Goal: Transaction & Acquisition: Purchase product/service

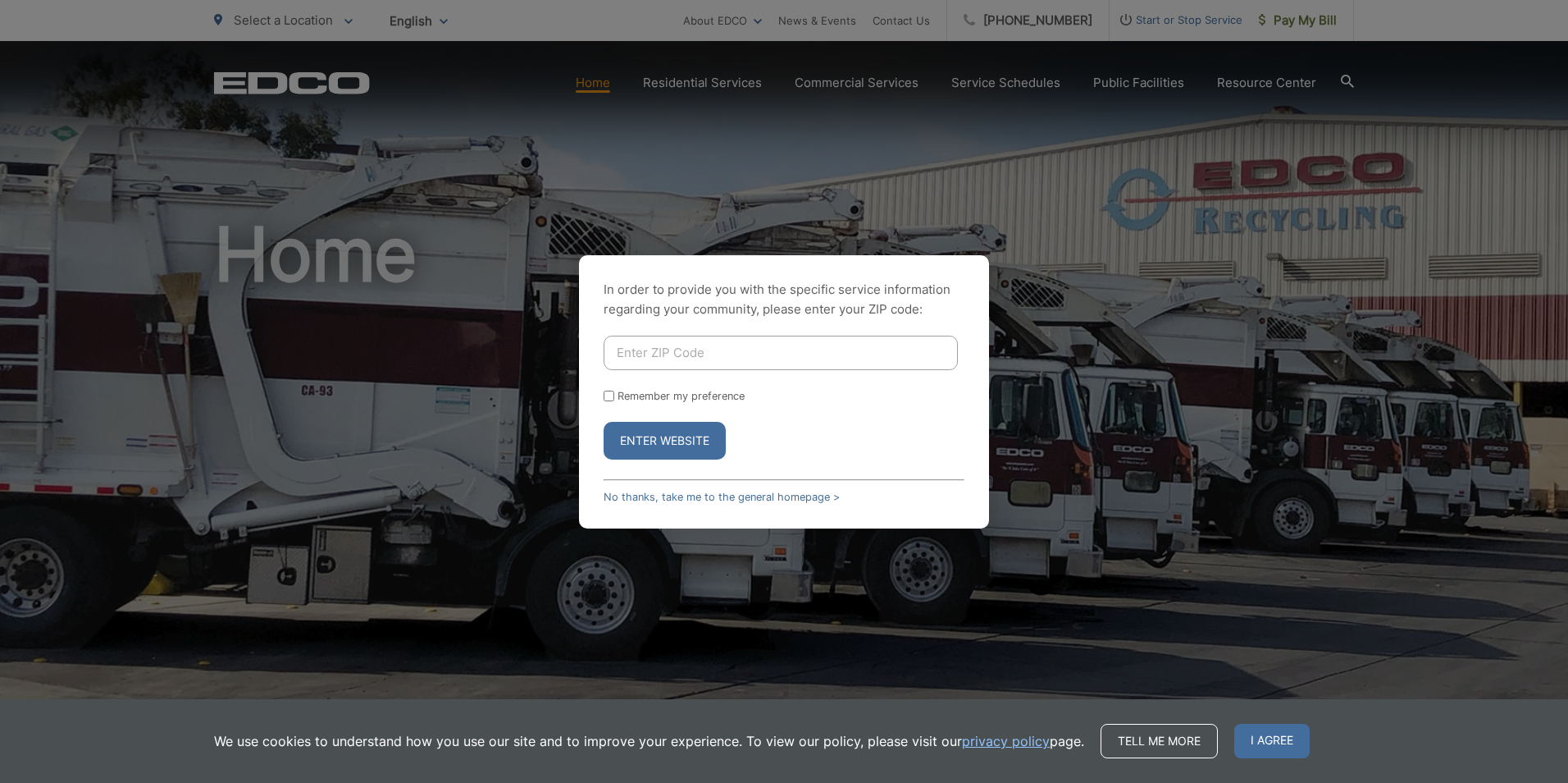
click at [653, 441] on button "Enter Website" at bounding box center [665, 441] width 122 height 38
click at [722, 502] on link "No thanks, take me to the general homepage >" at bounding box center [722, 496] width 236 height 12
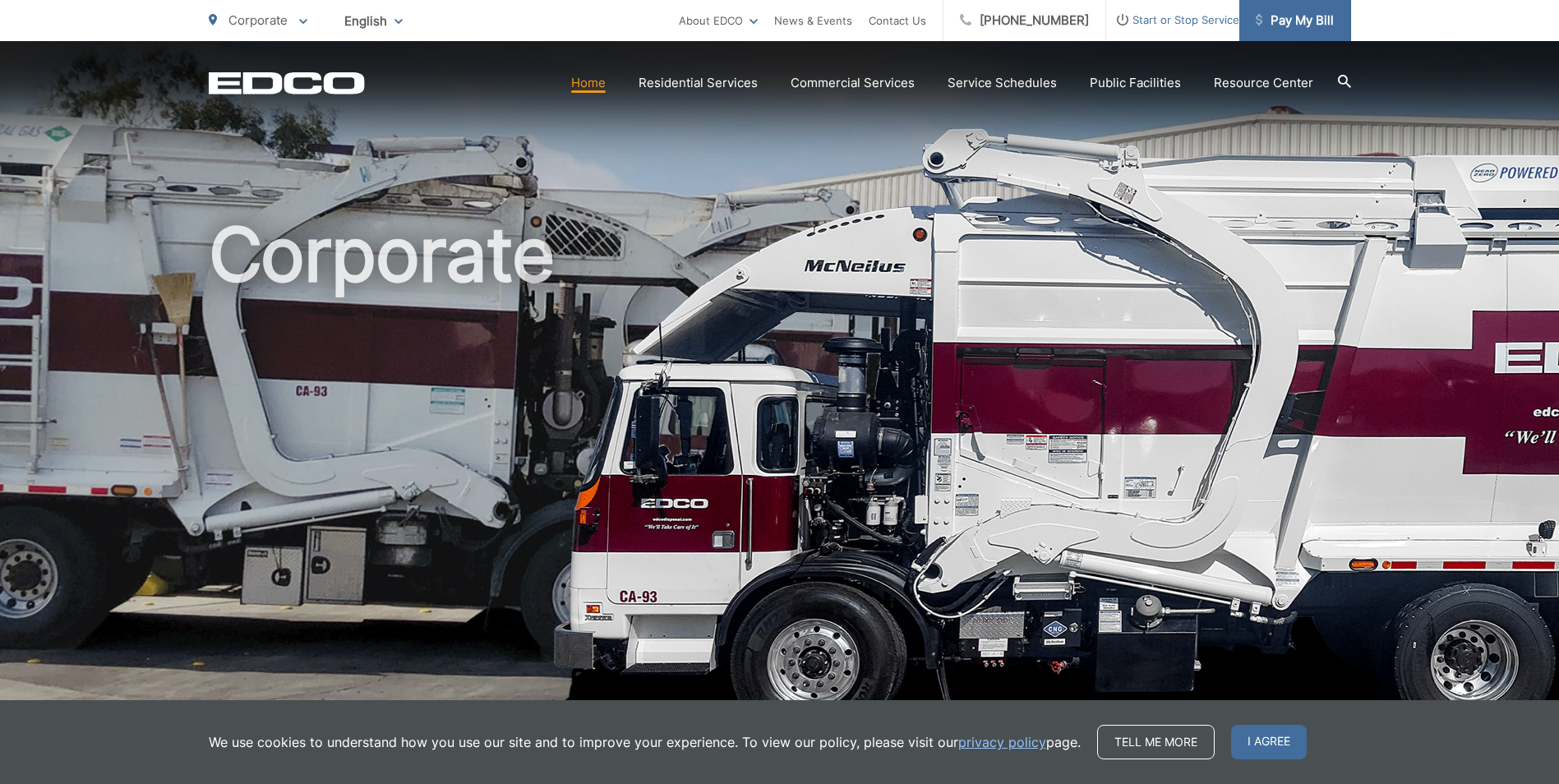
click at [1291, 25] on span "Pay My Bill" at bounding box center [1295, 20] width 78 height 19
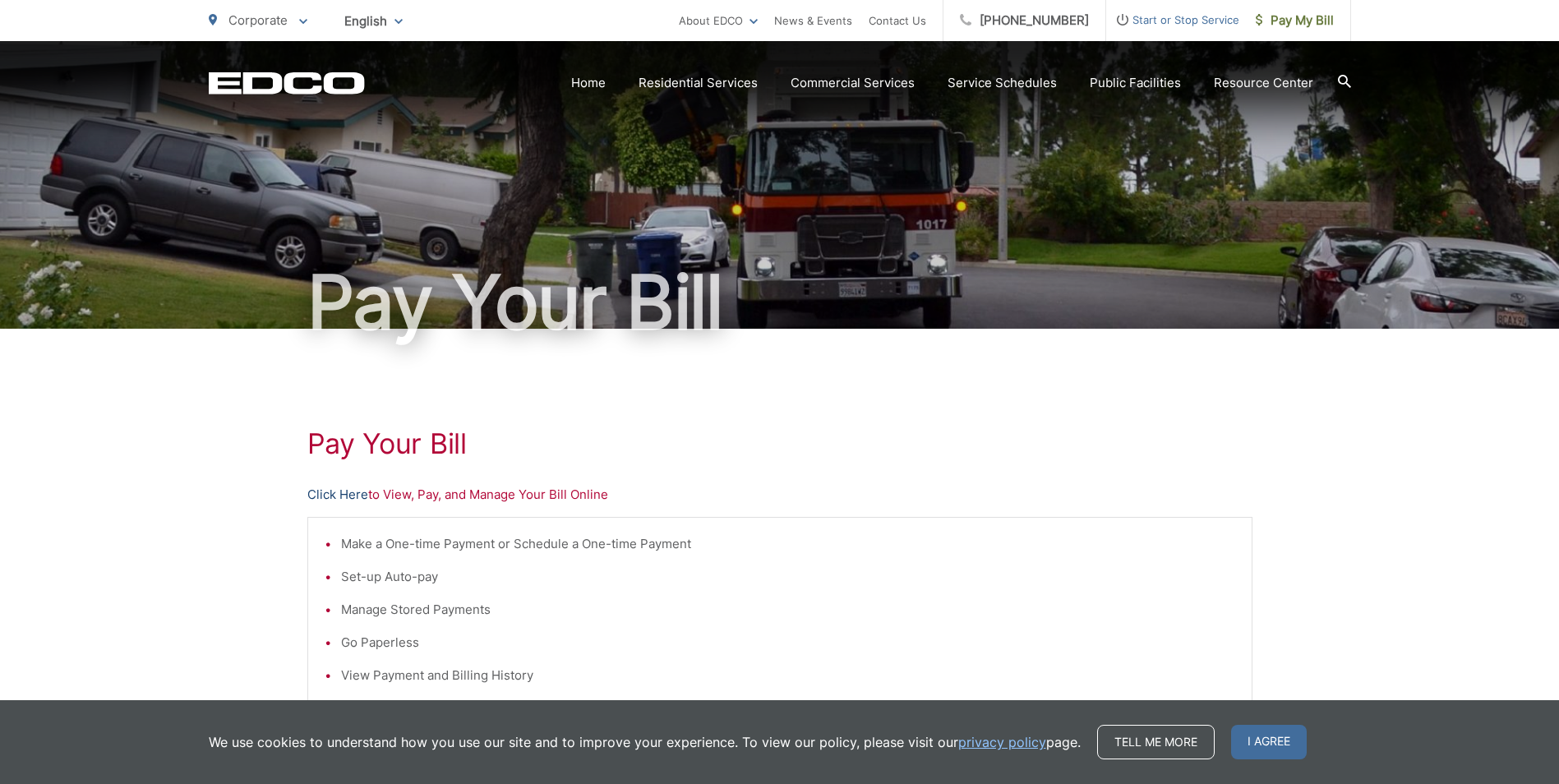
click at [324, 491] on link "Click Here" at bounding box center [338, 494] width 61 height 19
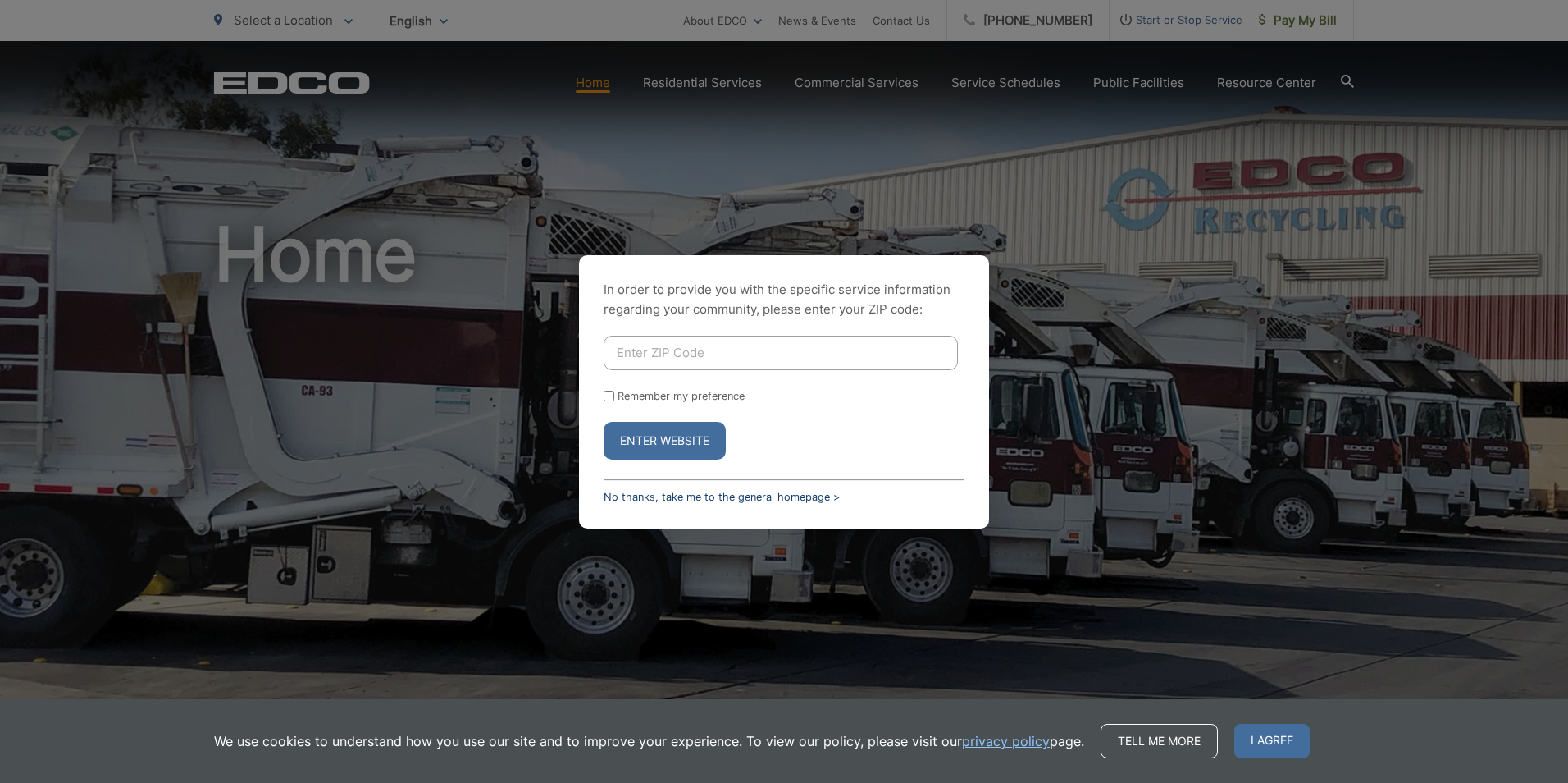
click at [671, 491] on link "No thanks, take me to the general homepage >" at bounding box center [722, 496] width 236 height 12
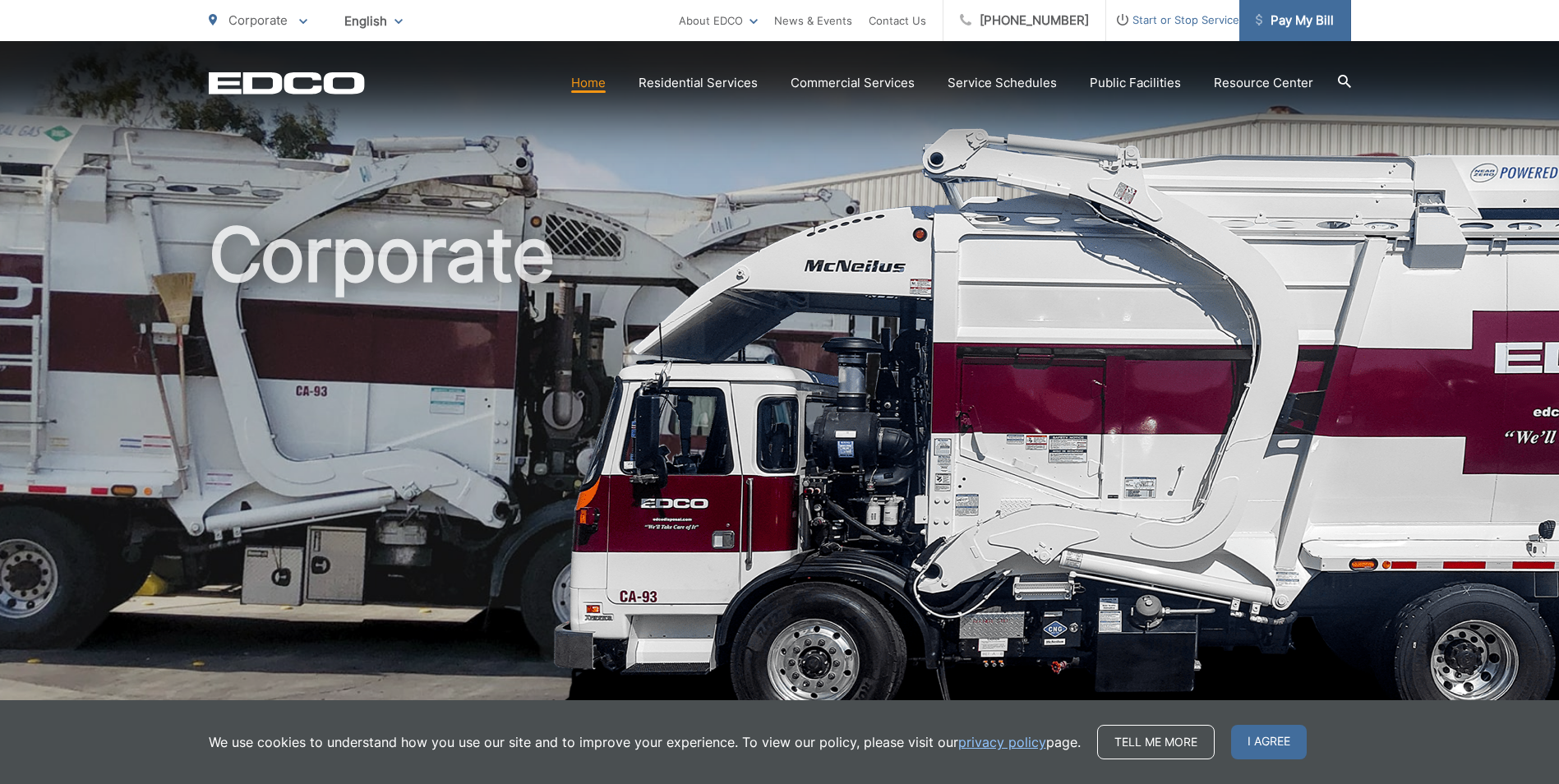
click at [1276, 11] on span "Pay My Bill" at bounding box center [1295, 20] width 78 height 19
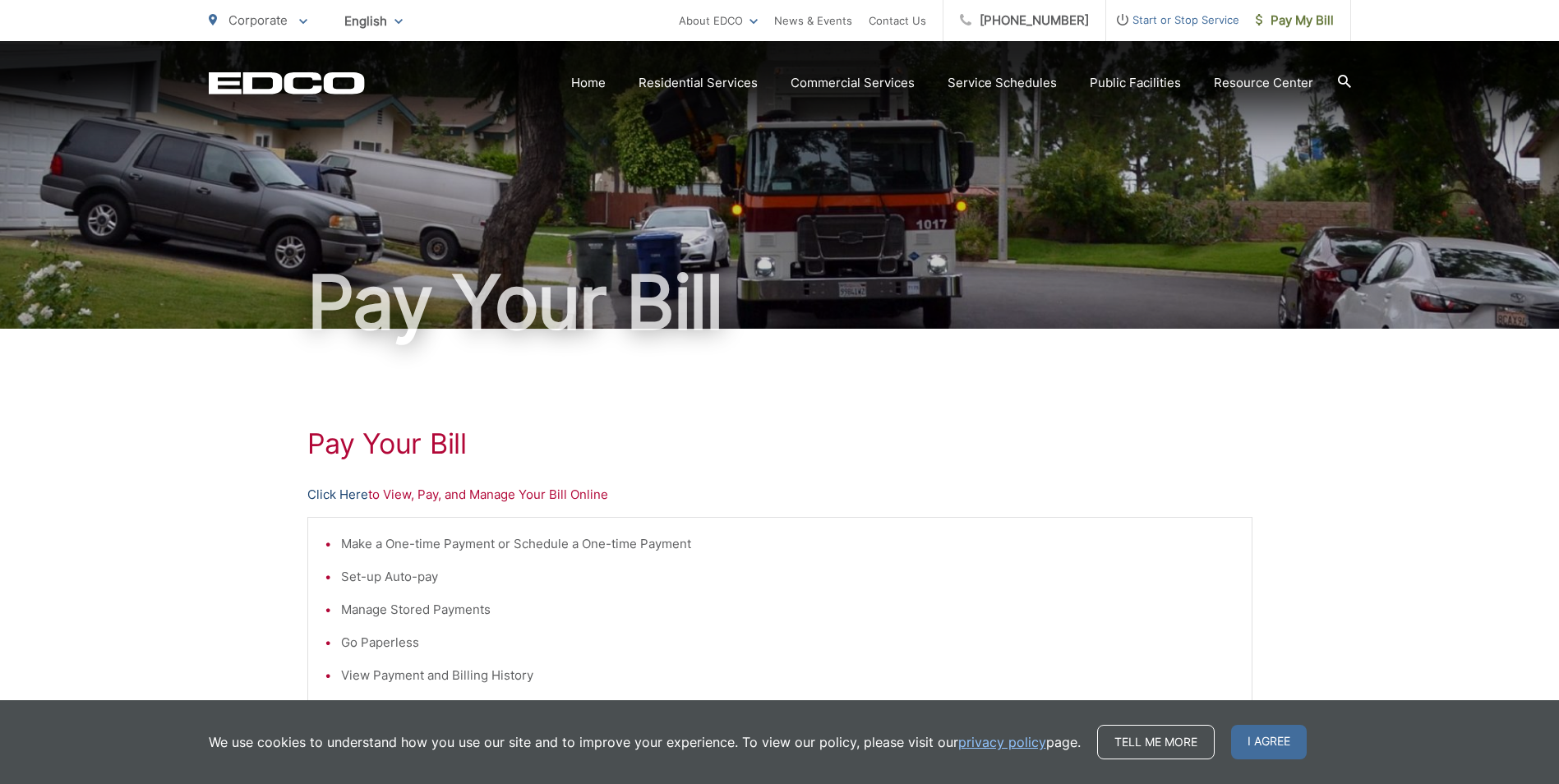
click at [361, 497] on link "Click Here" at bounding box center [338, 494] width 61 height 19
